Goal: Information Seeking & Learning: Learn about a topic

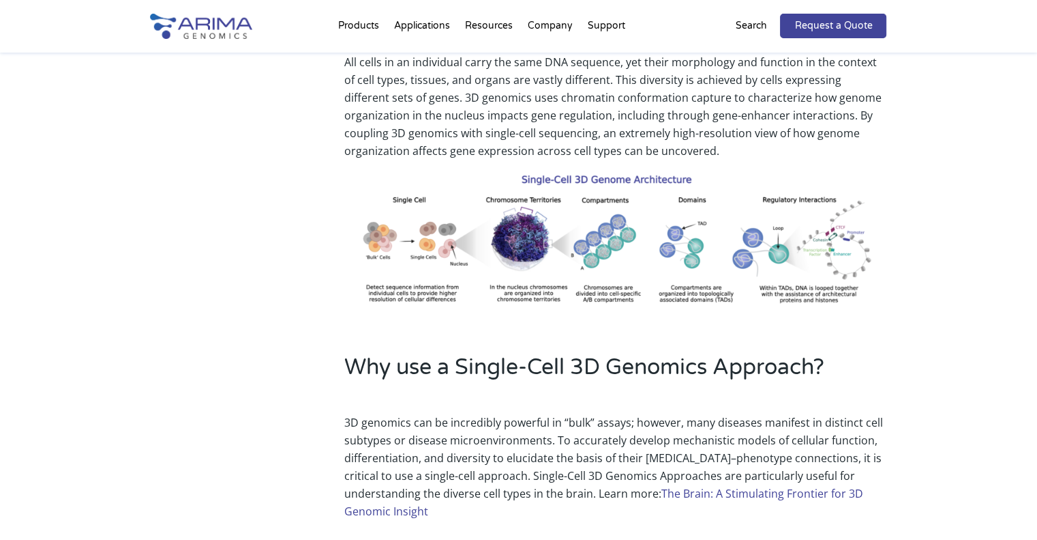
scroll to position [329, 0]
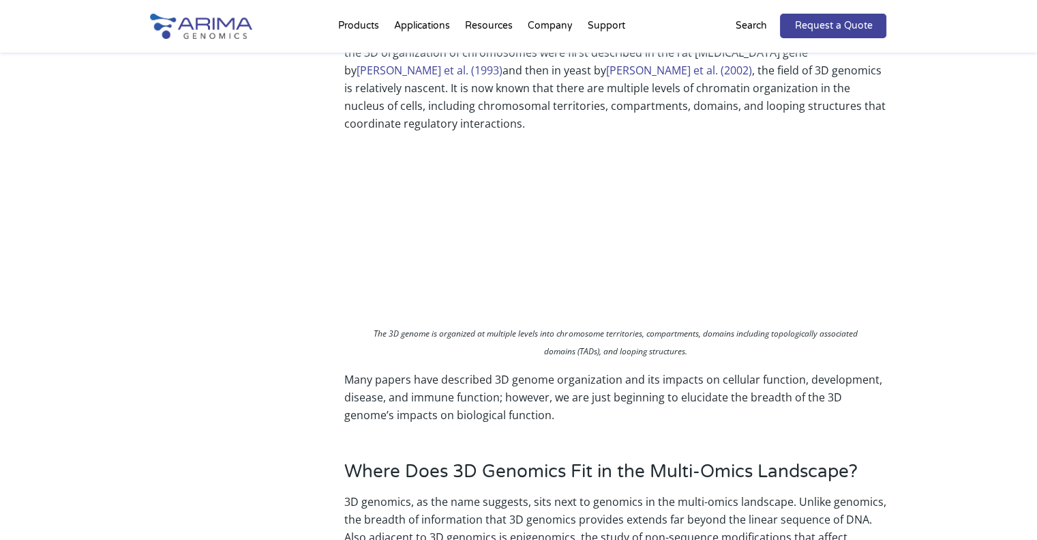
scroll to position [659, 0]
